Goal: Task Accomplishment & Management: Complete application form

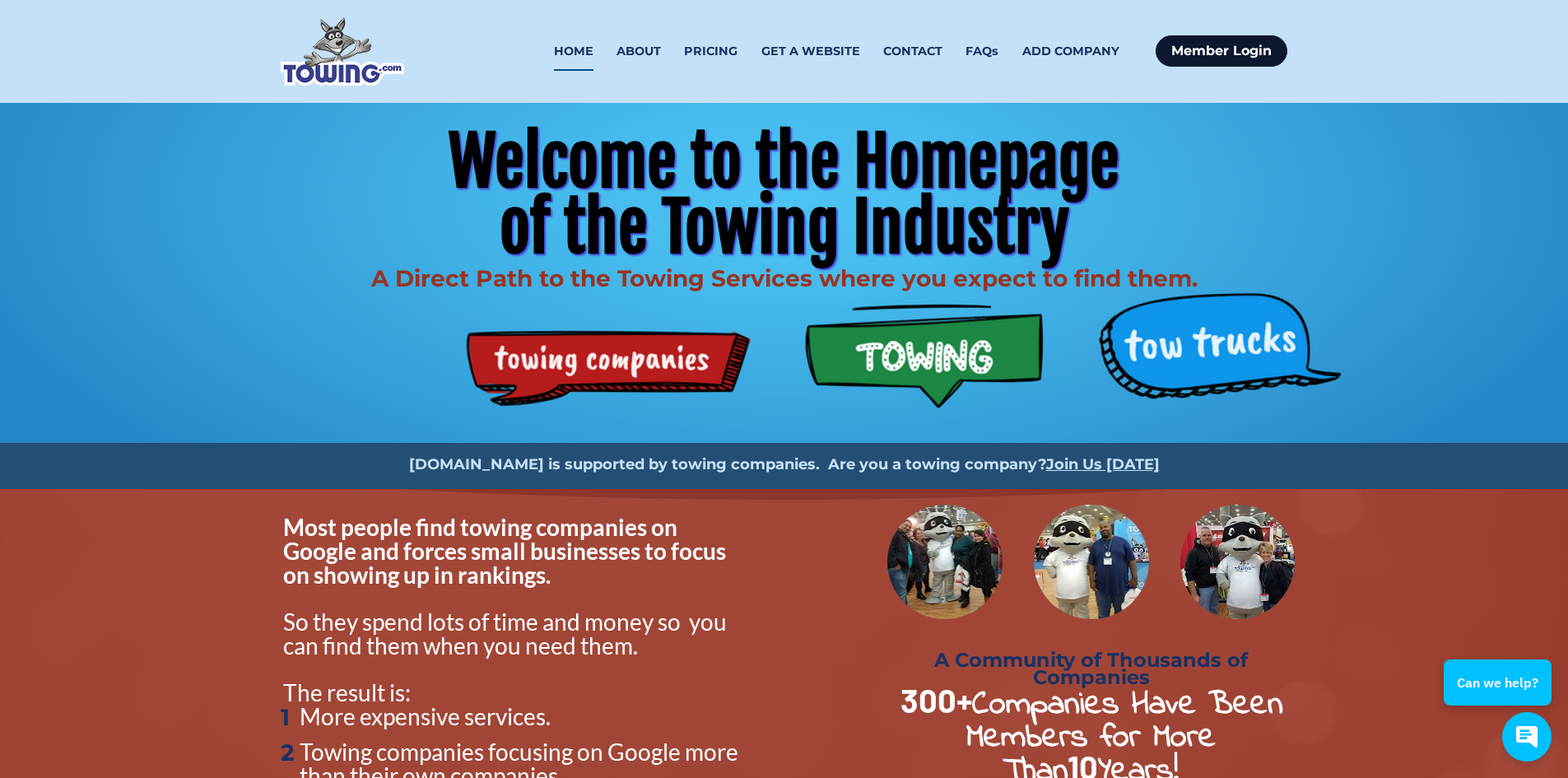
click at [1215, 47] on link "Member Login" at bounding box center [1221, 51] width 132 height 31
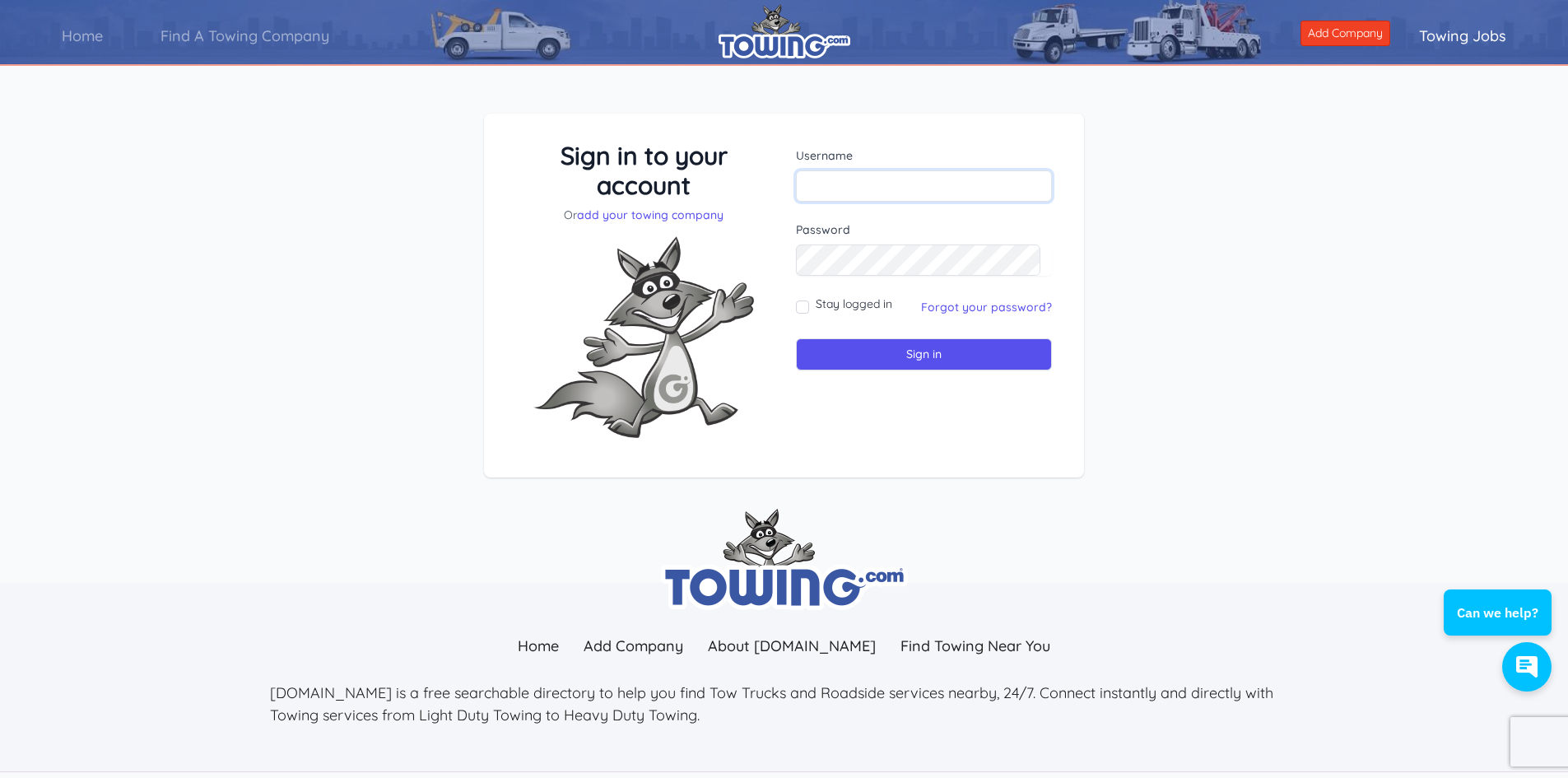
click at [860, 182] on input "text" at bounding box center [924, 186] width 256 height 31
click at [1172, 375] on div "Sign in to your account Or add your towing company Username Sign in" at bounding box center [784, 308] width 1568 height 469
click at [847, 190] on input "text" at bounding box center [924, 186] width 256 height 31
type input "cnessa19"
click at [908, 355] on input "Sign in" at bounding box center [924, 353] width 256 height 32
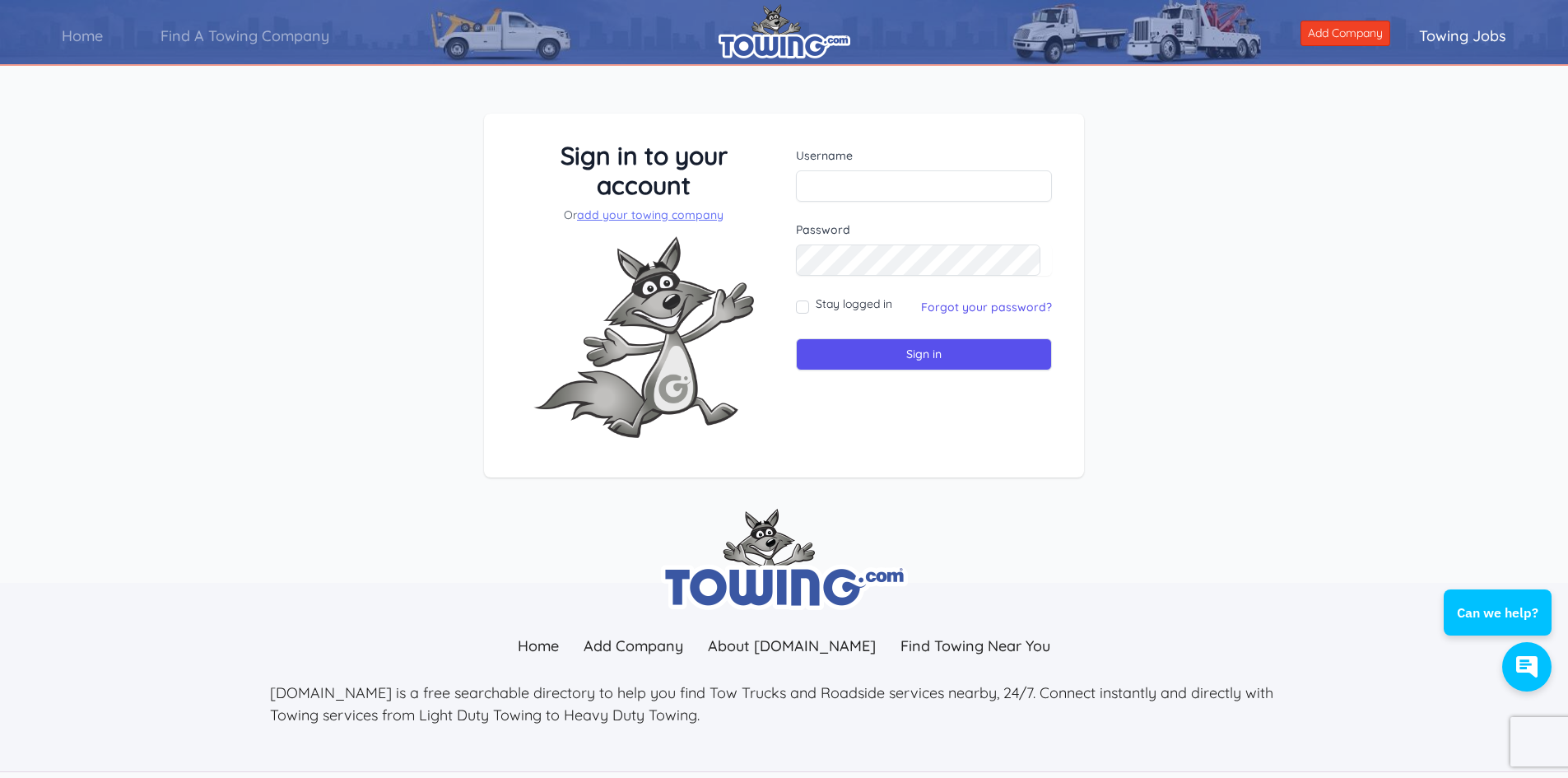
click at [684, 218] on link "add your towing company" at bounding box center [650, 214] width 147 height 15
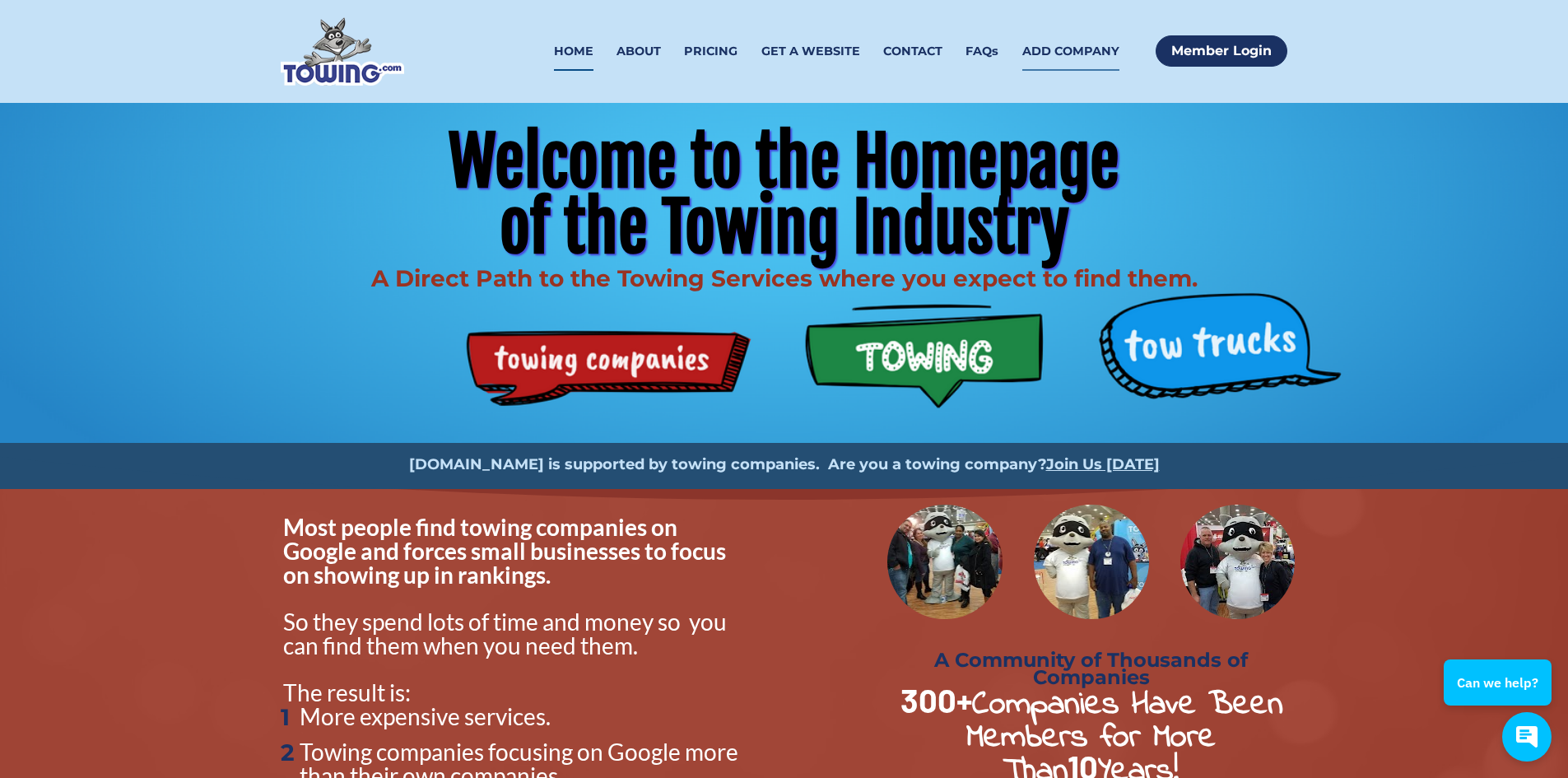
click at [1089, 49] on link "ADD COMPANY" at bounding box center [1070, 51] width 97 height 39
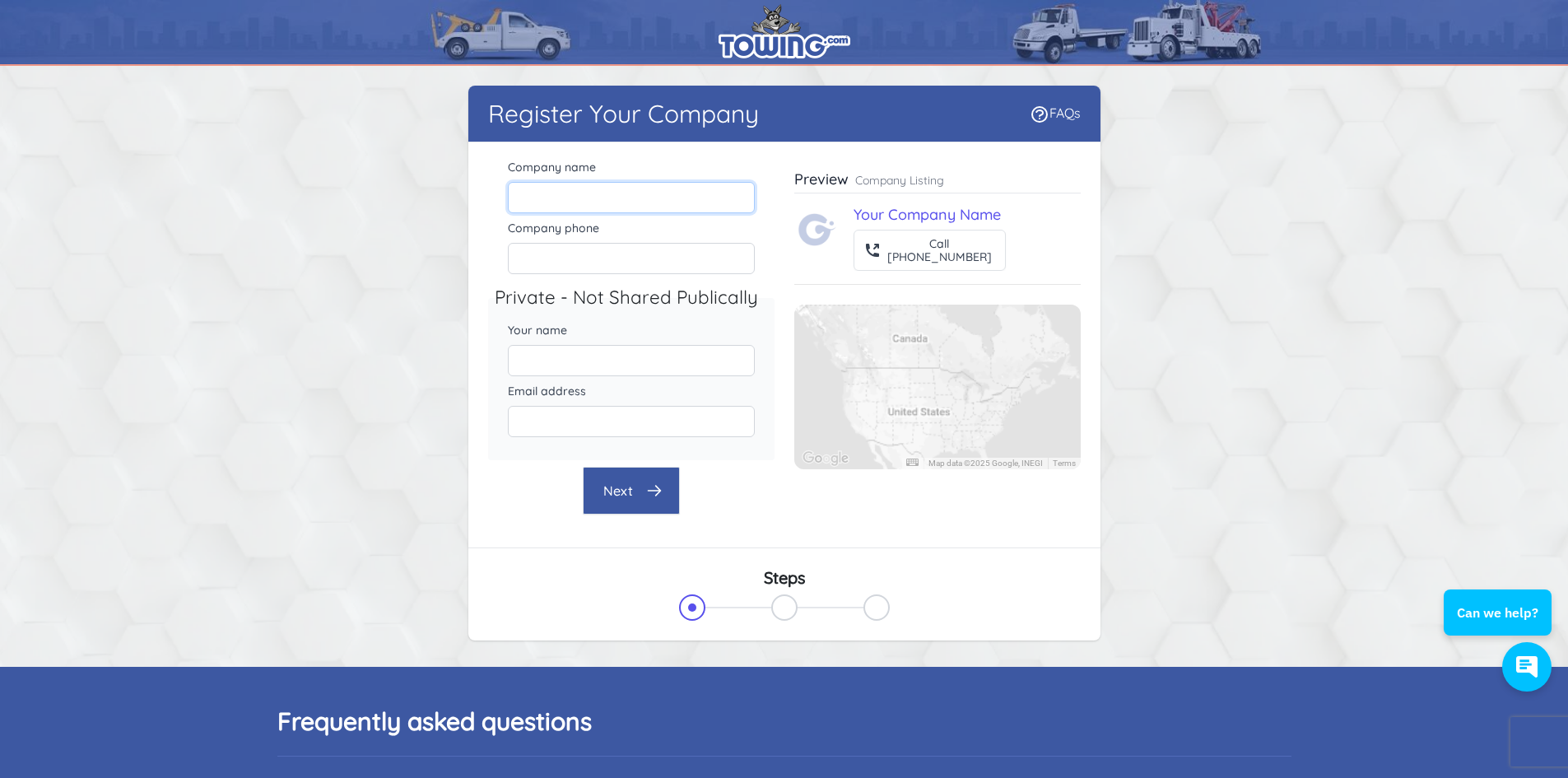
click at [549, 204] on input "Company name" at bounding box center [631, 197] width 247 height 31
type input "Tonys Tire service"
type input "5158352654"
type input "Chris Nessa"
type input "christopher.nessa@gmail.com"
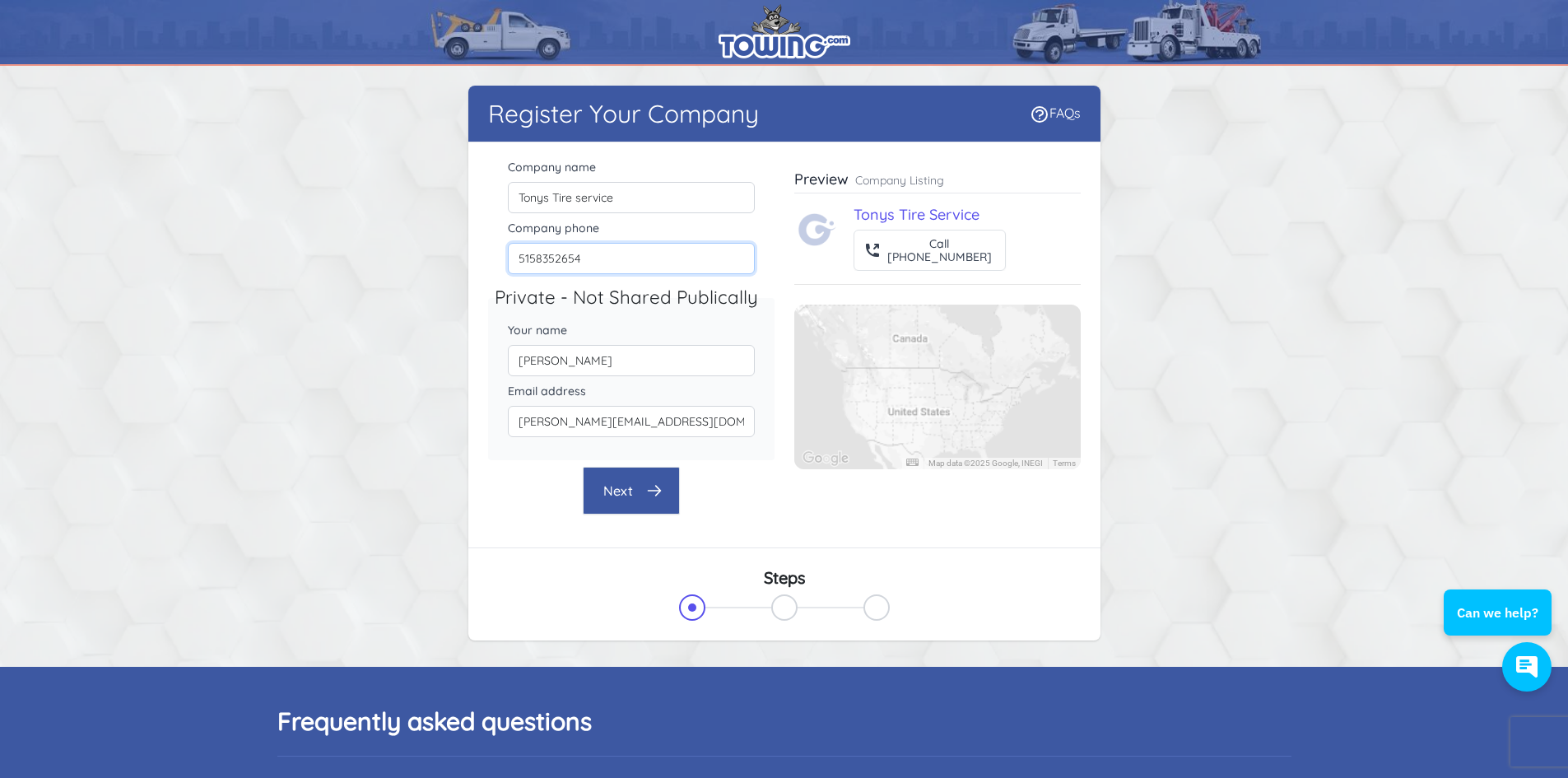
drag, startPoint x: 584, startPoint y: 259, endPoint x: 507, endPoint y: 255, distance: 77.1
click at [508, 255] on input "5158352654" at bounding box center [631, 258] width 247 height 31
click at [553, 261] on input "6413574466" at bounding box center [631, 258] width 247 height 31
click at [537, 258] on input "641357-4466" at bounding box center [631, 258] width 247 height 31
type input "641-357-4466"
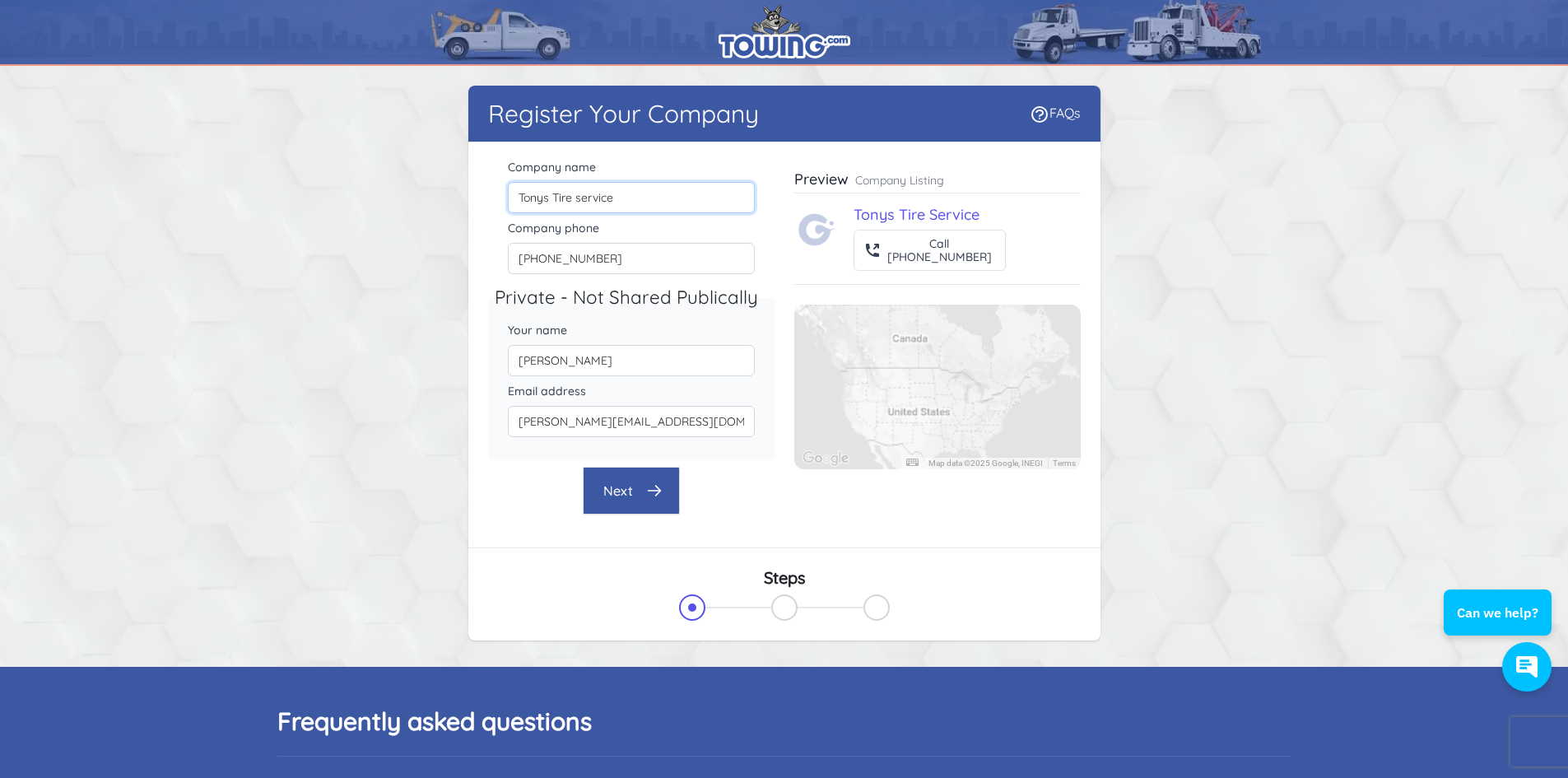
drag, startPoint x: 632, startPoint y: 198, endPoint x: 558, endPoint y: 234, distance: 82.3
click at [558, 234] on div "Company name Tonys Tire service Company phone 641-357-4466 Private - Not Shared…" at bounding box center [631, 307] width 286 height 305
type input "Tonys Tire, Truck, & Towing"
click at [631, 492] on button "Next" at bounding box center [630, 491] width 97 height 48
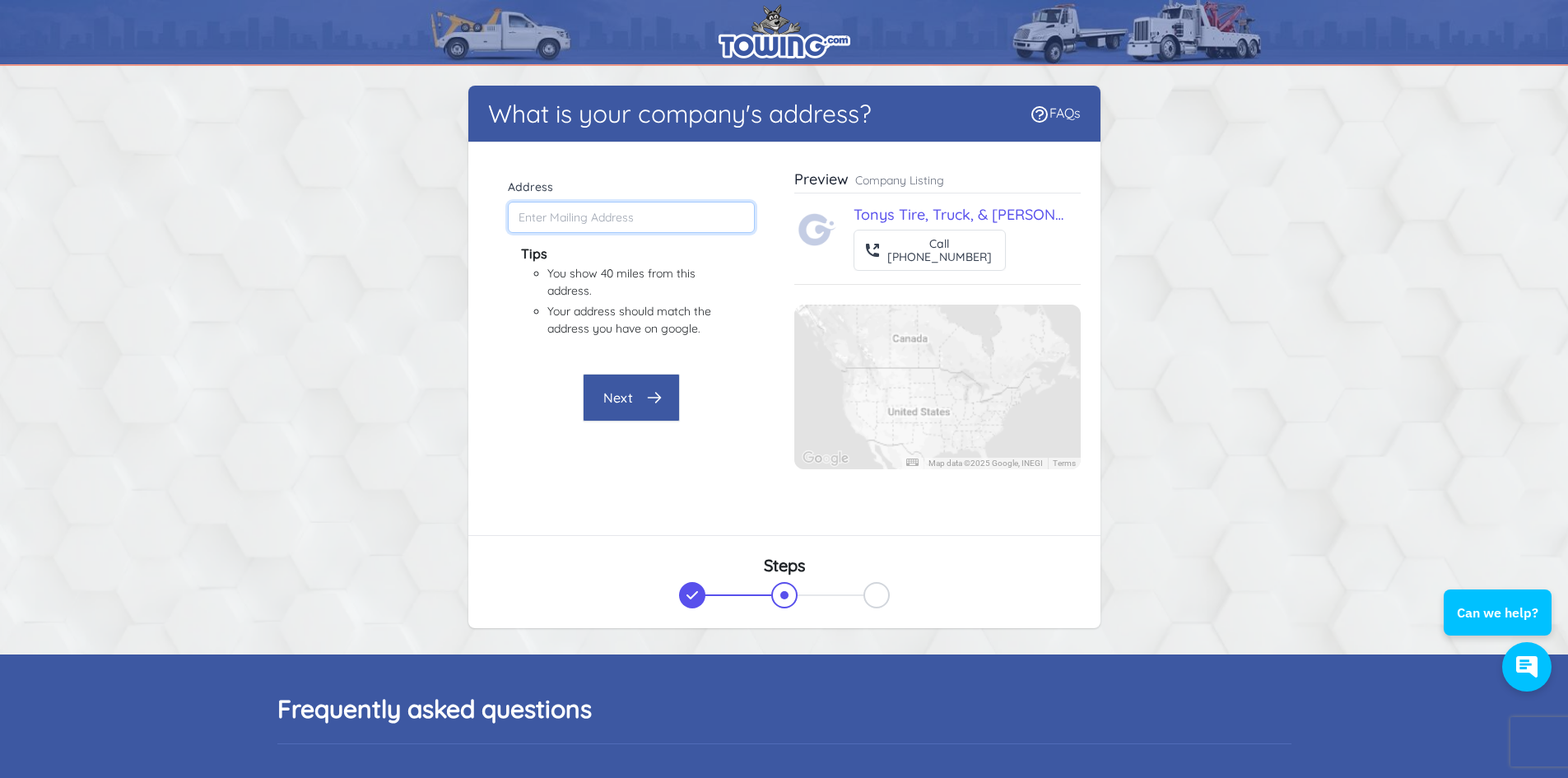
click at [565, 210] on input "Address" at bounding box center [631, 217] width 247 height 31
click at [642, 397] on button "Next" at bounding box center [630, 398] width 97 height 48
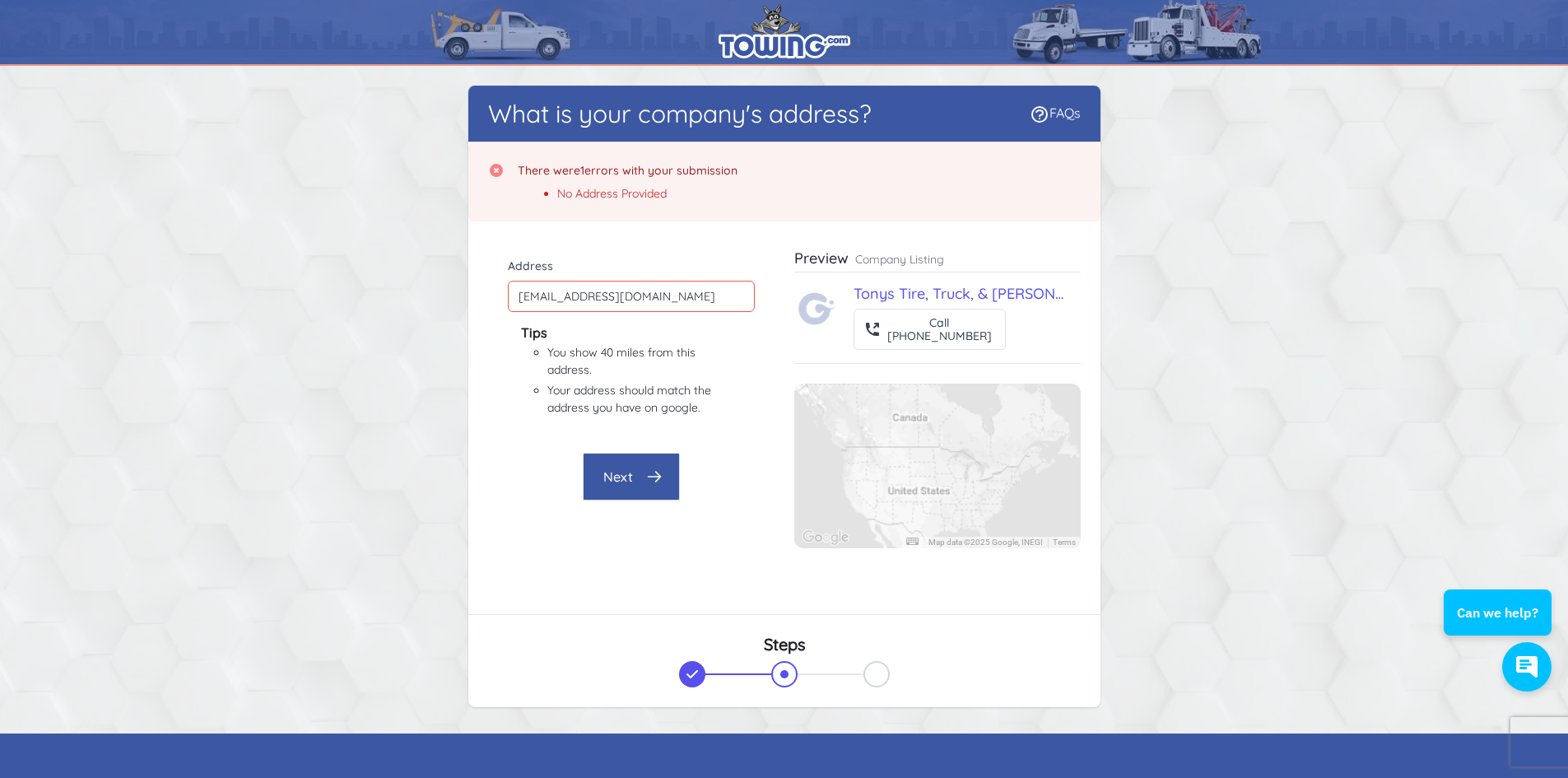
scroll to position [9, 0]
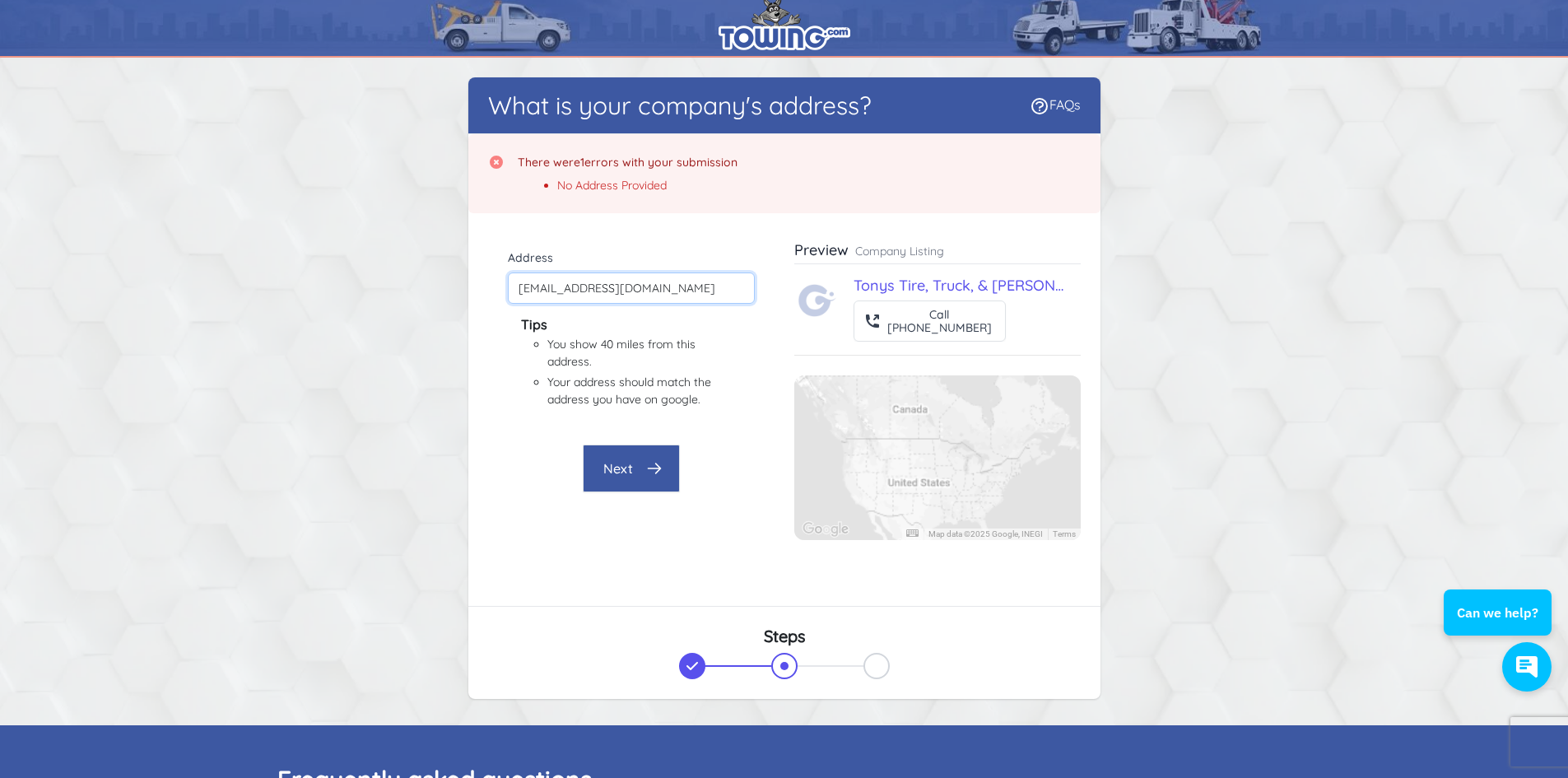
drag, startPoint x: 701, startPoint y: 291, endPoint x: 487, endPoint y: 285, distance: 214.1
click at [485, 285] on div "Company name Tonys Tire, Truck, & Towing Company phone 641-357-4466 Private - N…" at bounding box center [784, 410] width 632 height 393
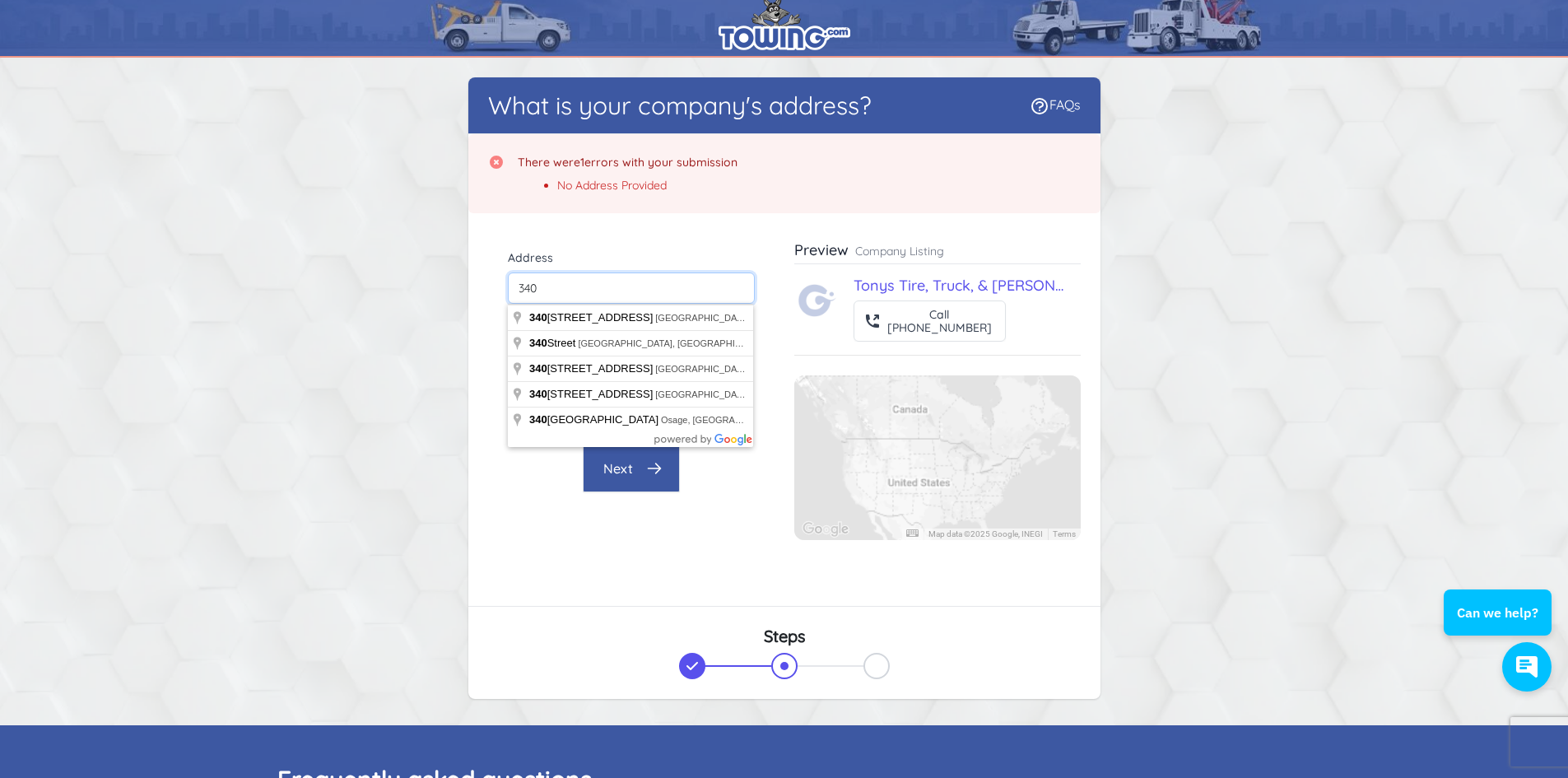
drag, startPoint x: 542, startPoint y: 288, endPoint x: 479, endPoint y: 289, distance: 63.0
click at [479, 289] on div "Company name Tonys Tire, Truck, & Towing Company phone 641-357-4466 Private - N…" at bounding box center [784, 410] width 632 height 393
type input "2406 15th Ave N, Clear Lake, IA, USA"
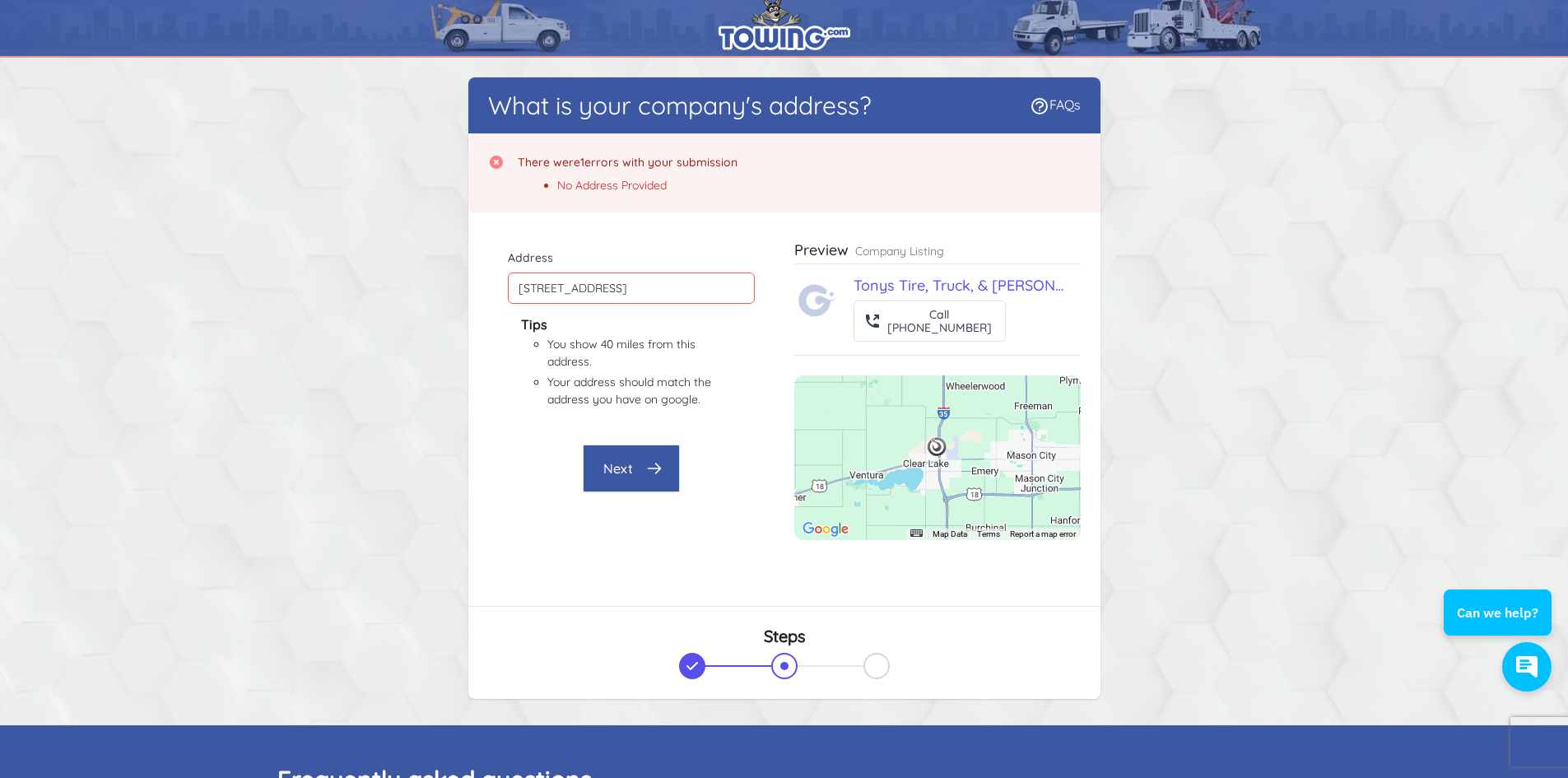
click at [640, 470] on button "Next" at bounding box center [630, 468] width 97 height 48
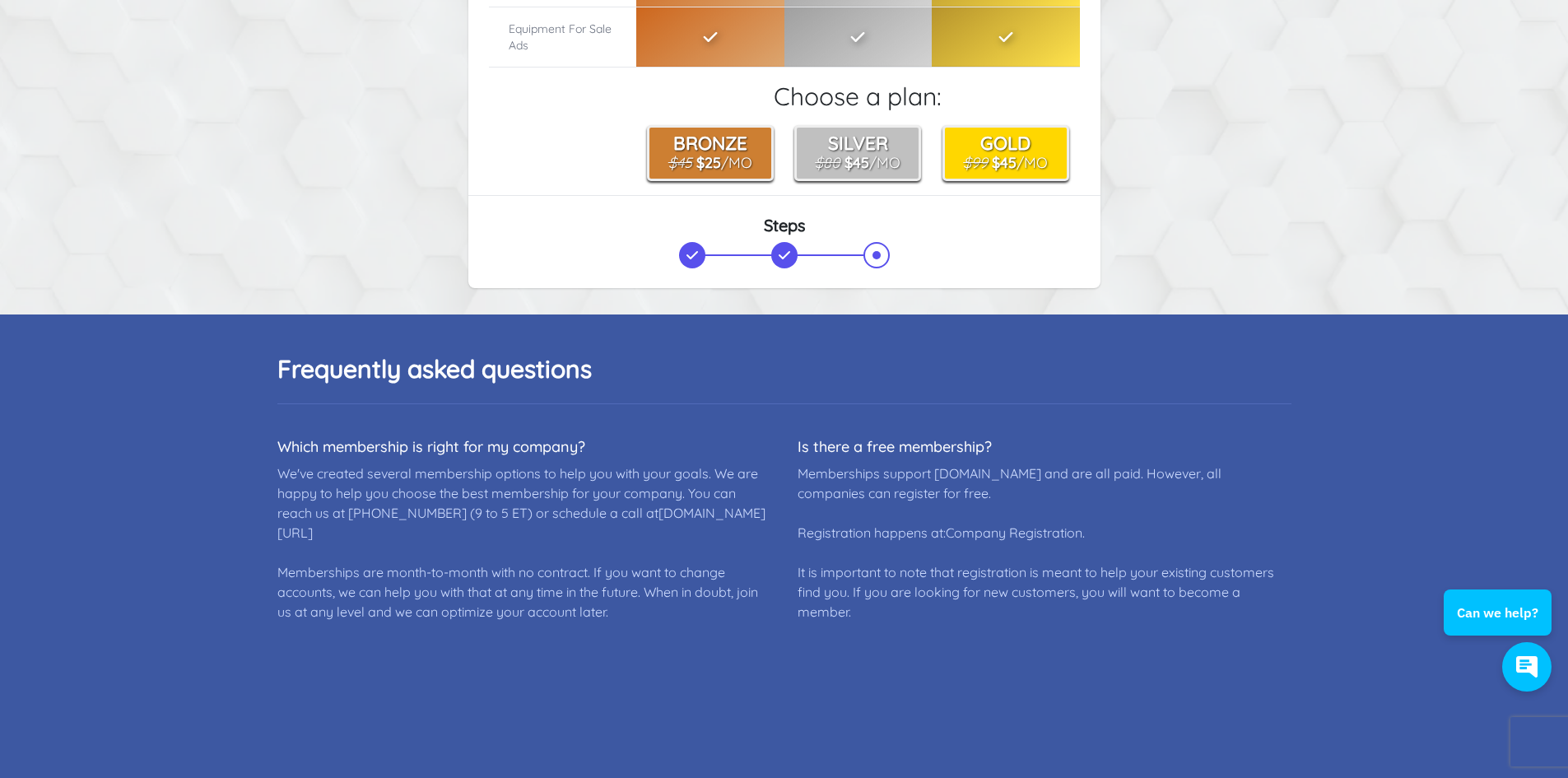
scroll to position [576, 0]
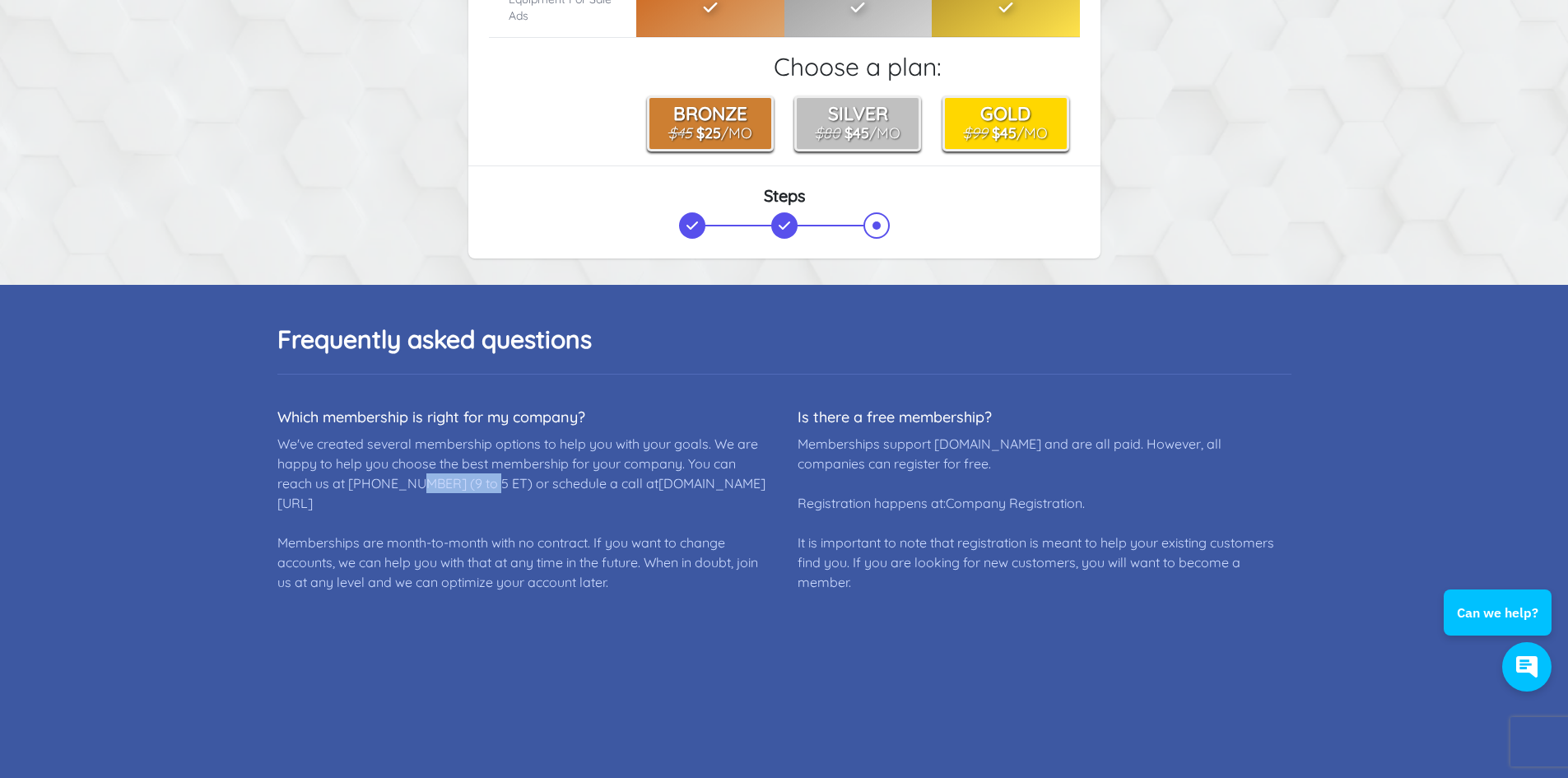
drag, startPoint x: 426, startPoint y: 482, endPoint x: 349, endPoint y: 479, distance: 77.1
click at [349, 479] on dd "We've created several membership options to help you with your goals. We are ha…" at bounding box center [524, 513] width 494 height 158
drag, startPoint x: 613, startPoint y: 582, endPoint x: 280, endPoint y: 332, distance: 416.4
click at [280, 332] on div "Frequently asked questions How will my email address be used? Your email addres…" at bounding box center [784, 576] width 1053 height 583
drag, startPoint x: 741, startPoint y: 532, endPoint x: 273, endPoint y: 302, distance: 521.5
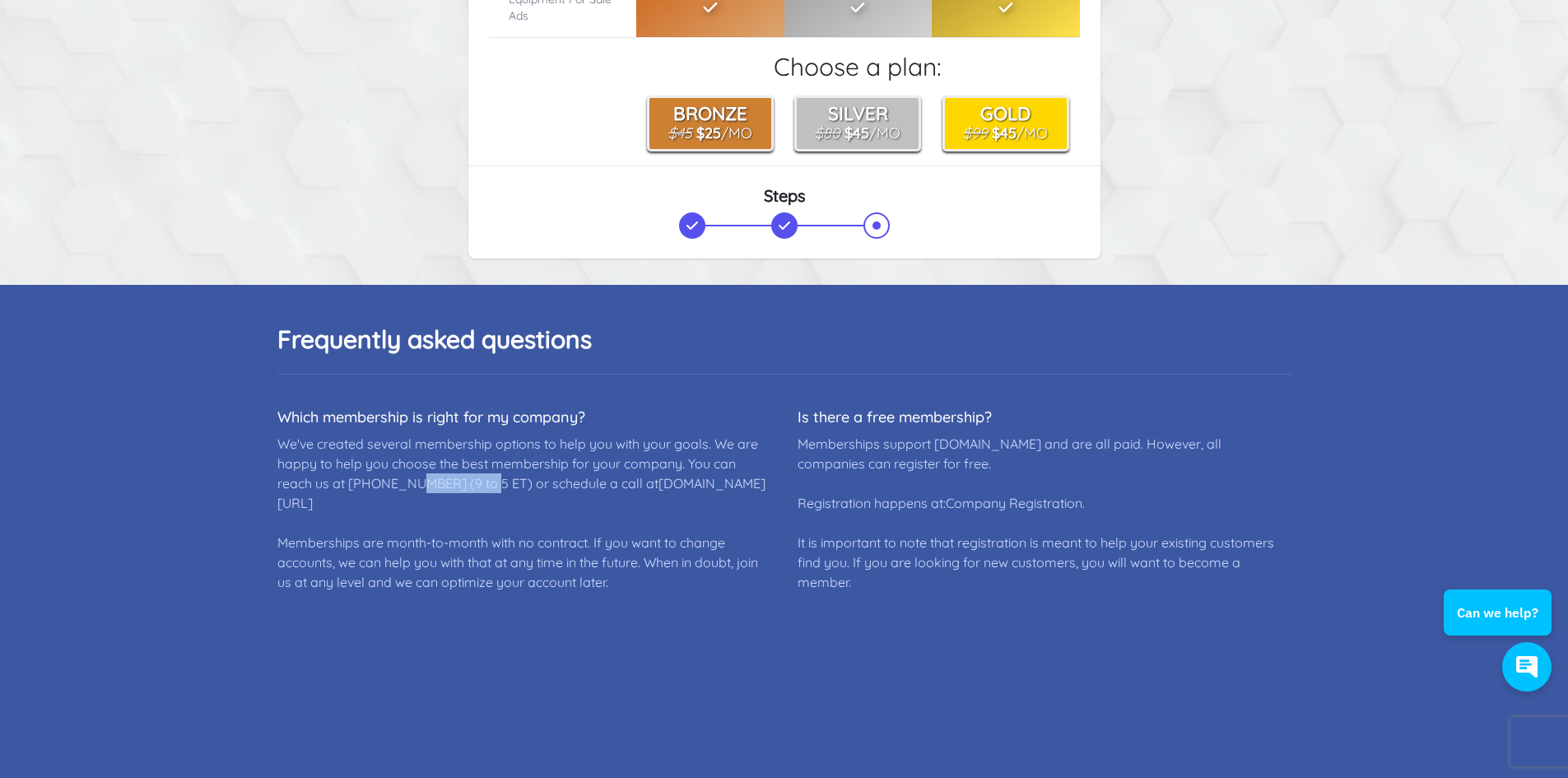
click at [263, 312] on div "Frequently asked questions How will my email address be used? Your email addres…" at bounding box center [784, 576] width 1053 height 583
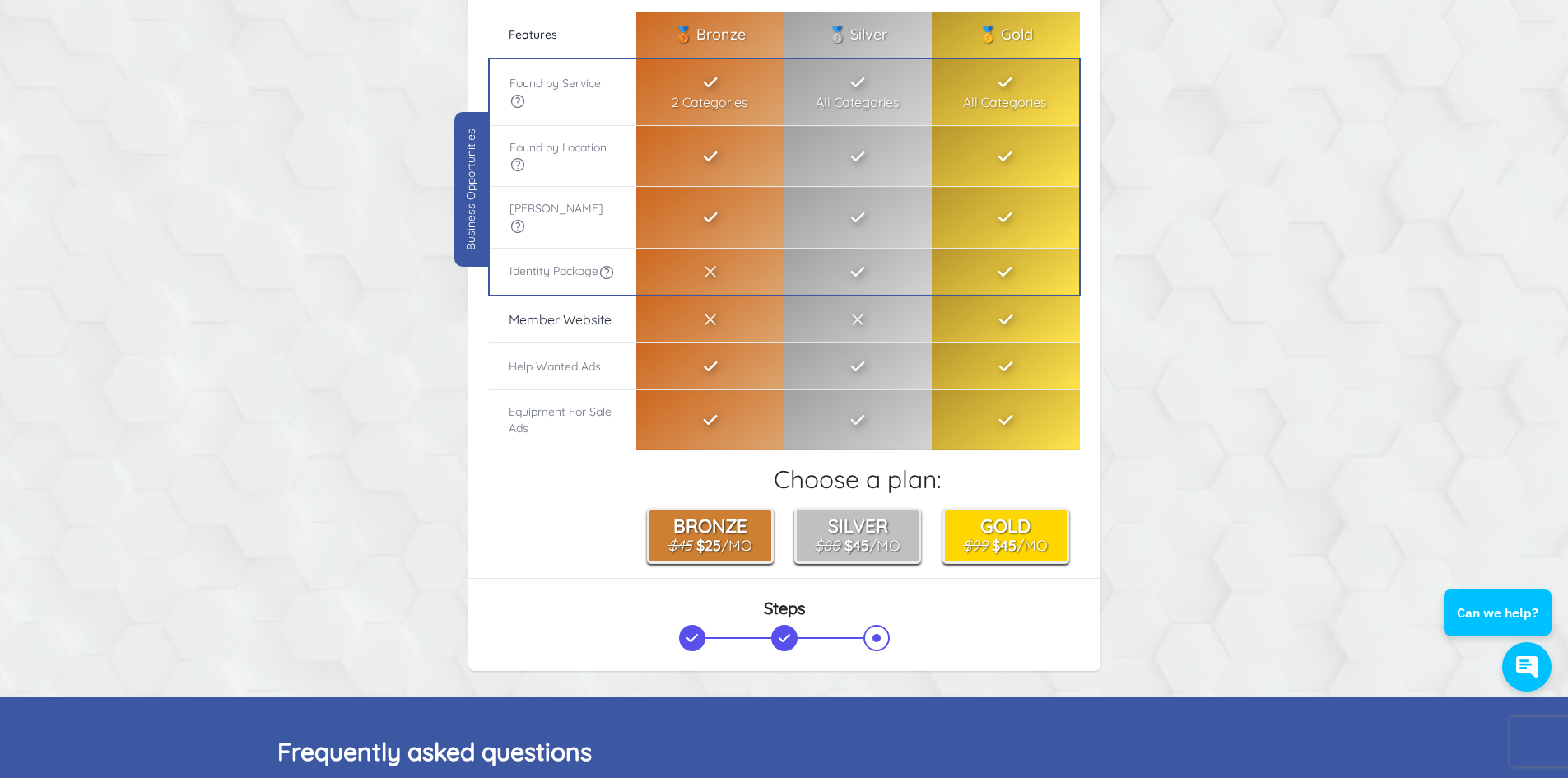
scroll to position [0, 0]
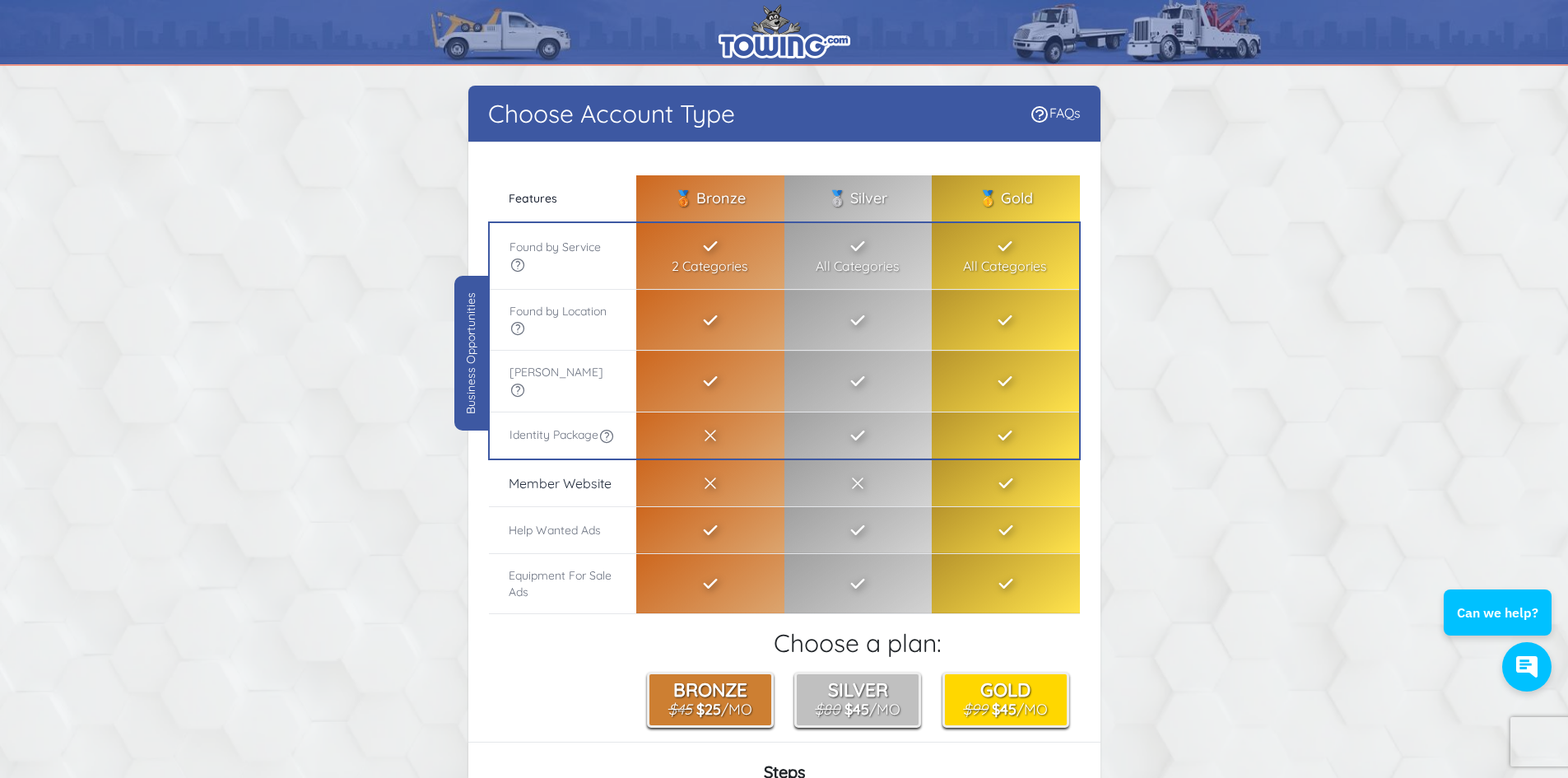
click at [545, 485] on th "Member Website" at bounding box center [563, 483] width 148 height 48
click at [546, 520] on th "Help Wanted Ads" at bounding box center [563, 529] width 148 height 47
click at [567, 538] on th "Help Wanted Ads" at bounding box center [563, 529] width 148 height 47
click at [576, 534] on th "Help Wanted Ads" at bounding box center [563, 529] width 148 height 47
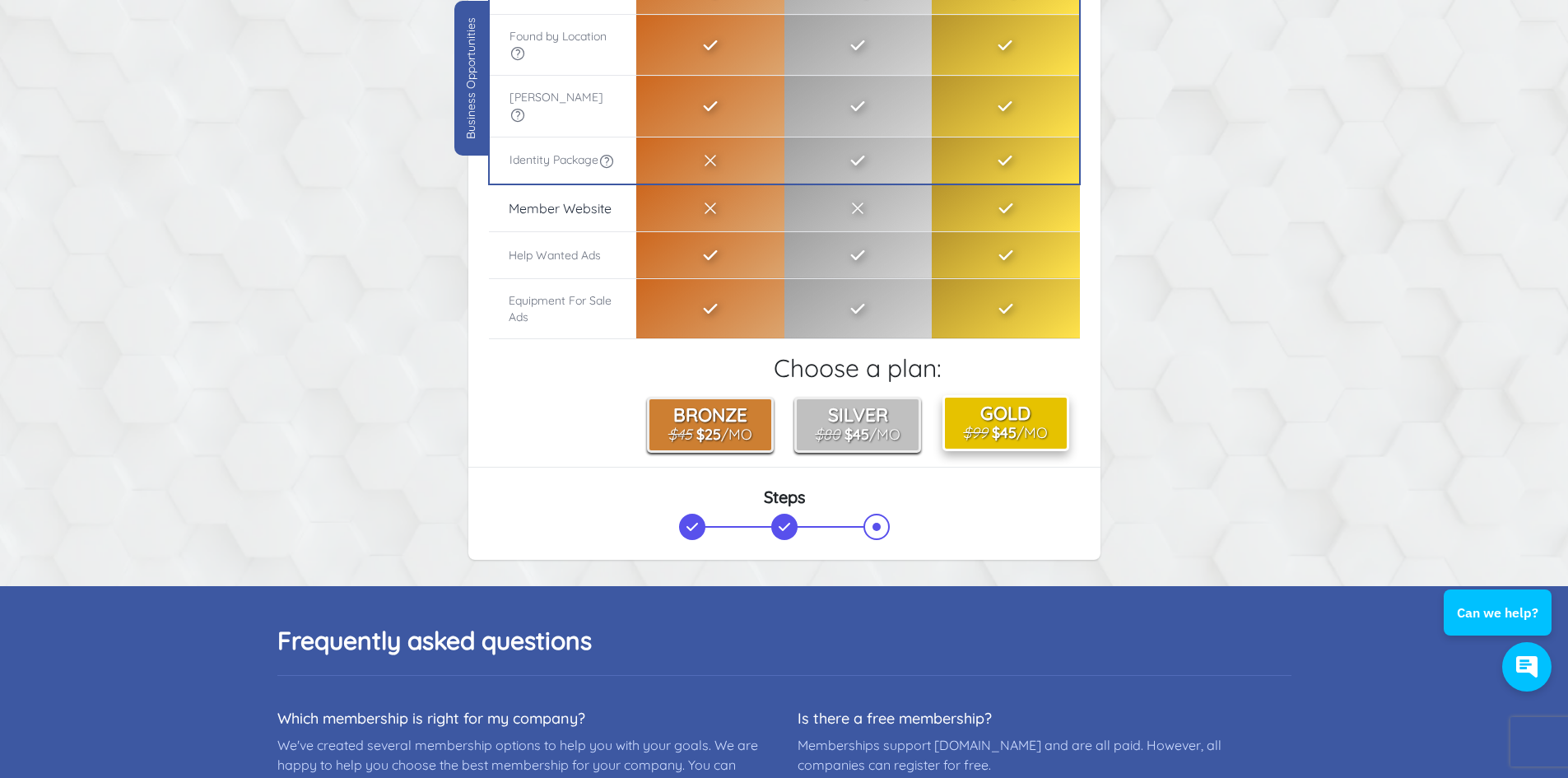
scroll to position [494, 0]
